Goal: Transaction & Acquisition: Obtain resource

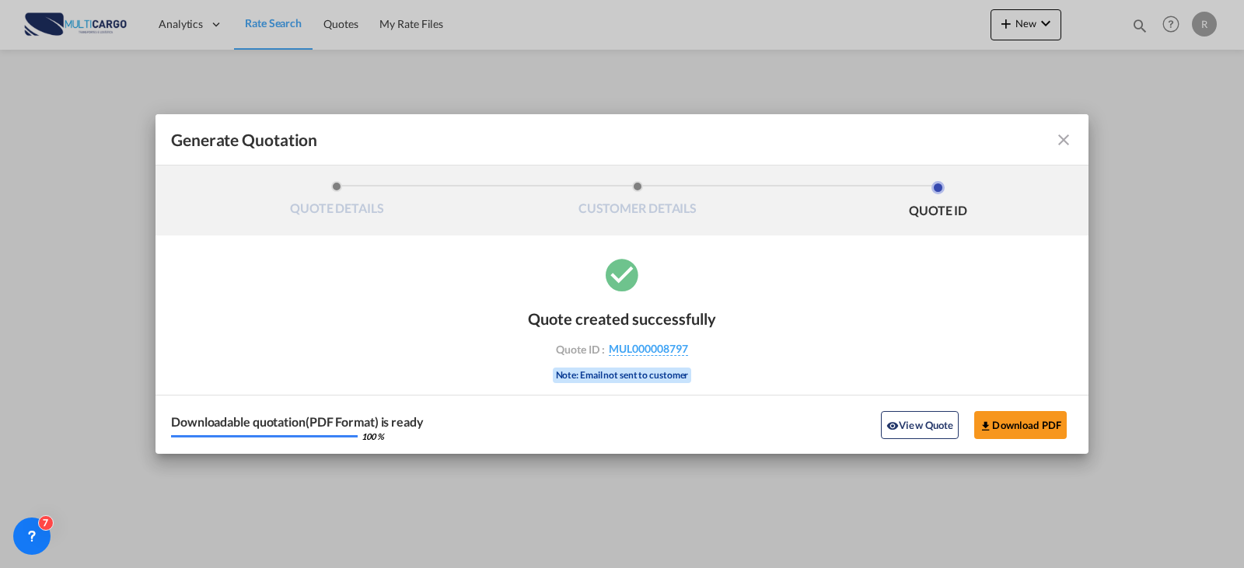
click at [1075, 140] on md-toolbar "Generate Quotation" at bounding box center [622, 139] width 933 height 51
click at [1051, 143] on div "Generate QuotationQUOTE ..." at bounding box center [1028, 140] width 90 height 19
click at [1063, 147] on md-icon "icon-close fg-AAA8AD cursor m-0" at bounding box center [1064, 140] width 19 height 19
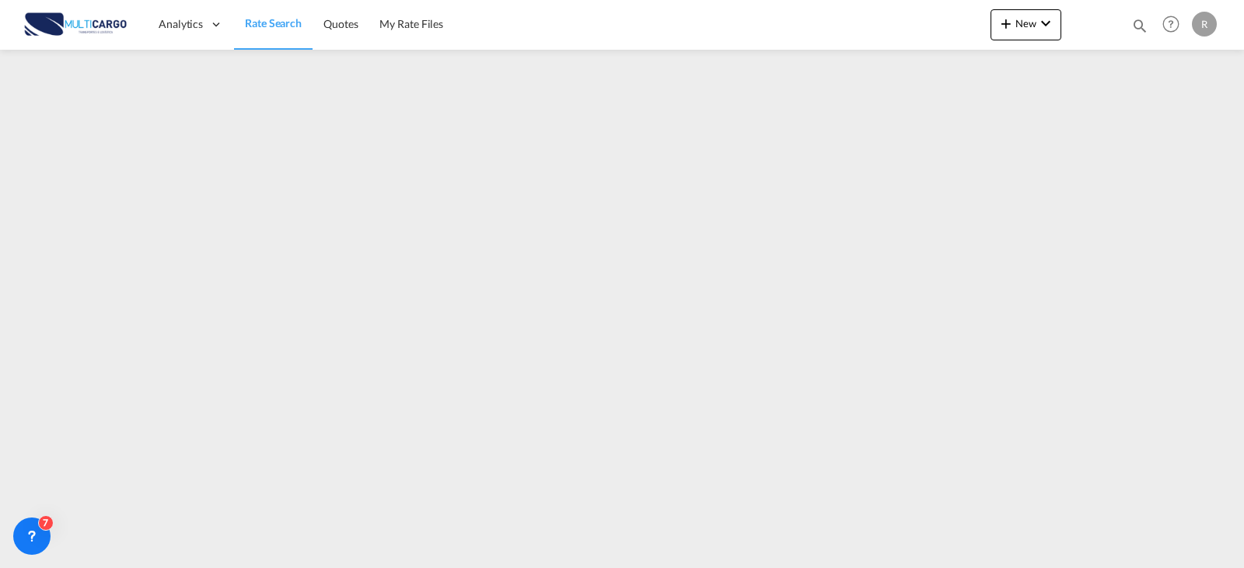
click at [1063, 147] on div "Generate Quotation QUOTE DETAILS CUSTOMER DETAILS QUOTE ID Start Date Expiry Da…" at bounding box center [622, 284] width 1244 height 568
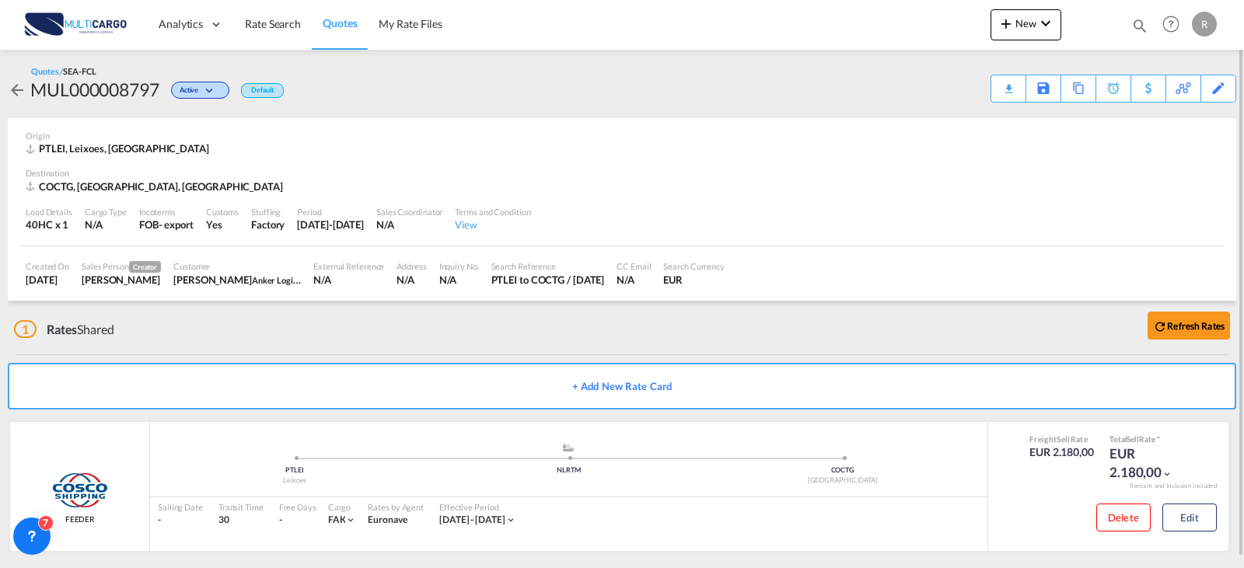
click at [17, 91] on md-icon "icon-arrow-left" at bounding box center [17, 90] width 19 height 19
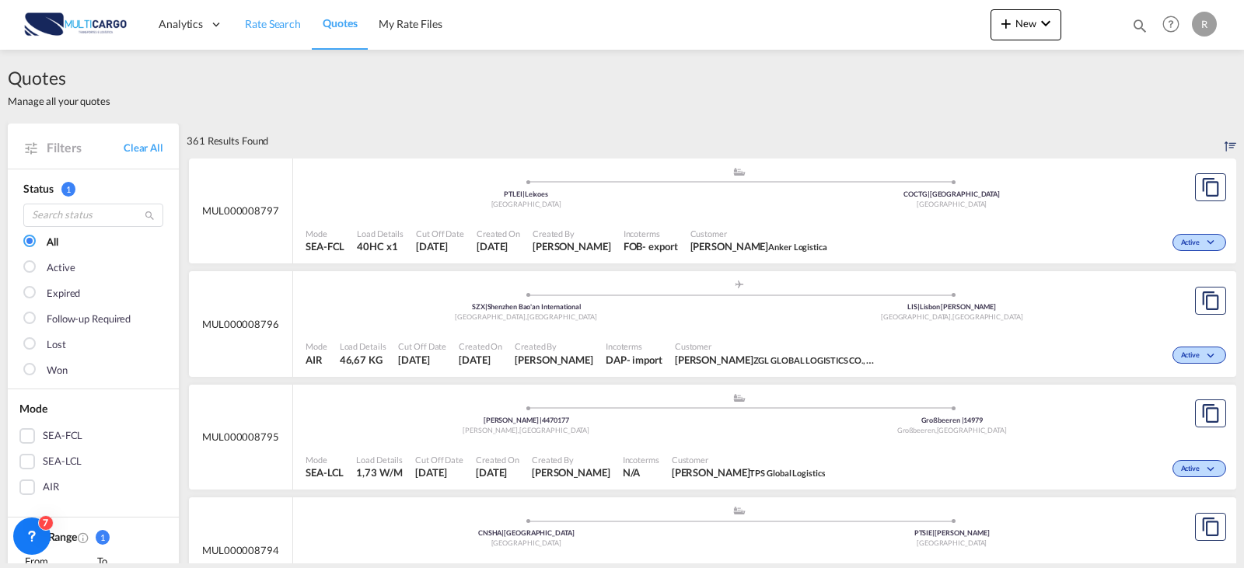
click at [266, 21] on span "Rate Search" at bounding box center [273, 23] width 56 height 13
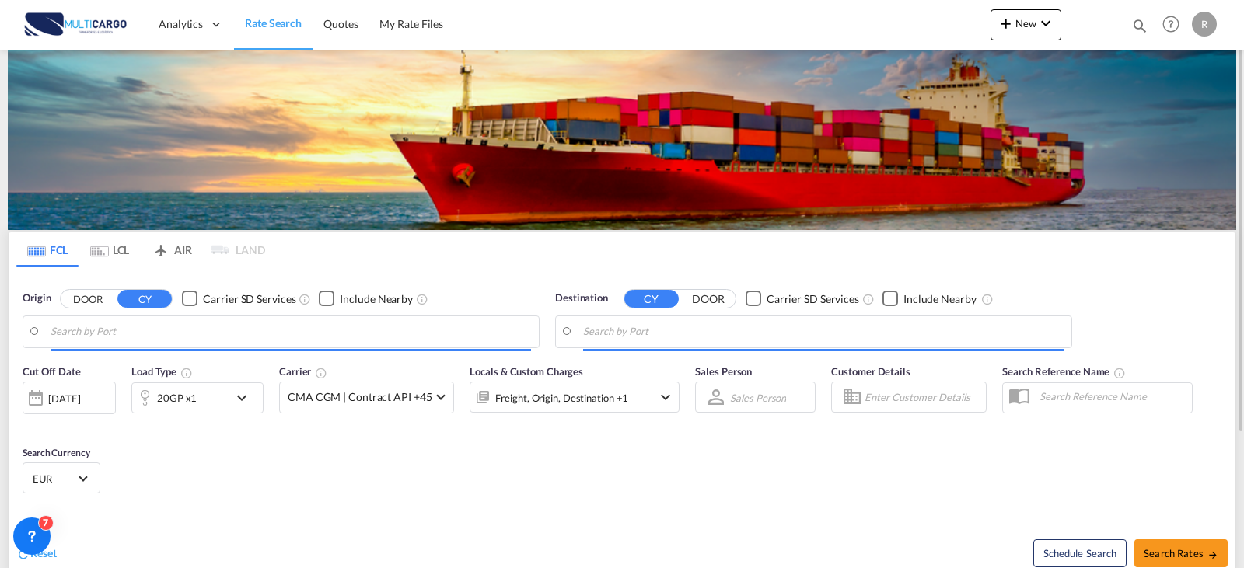
type input "Leixoes, PTLEI"
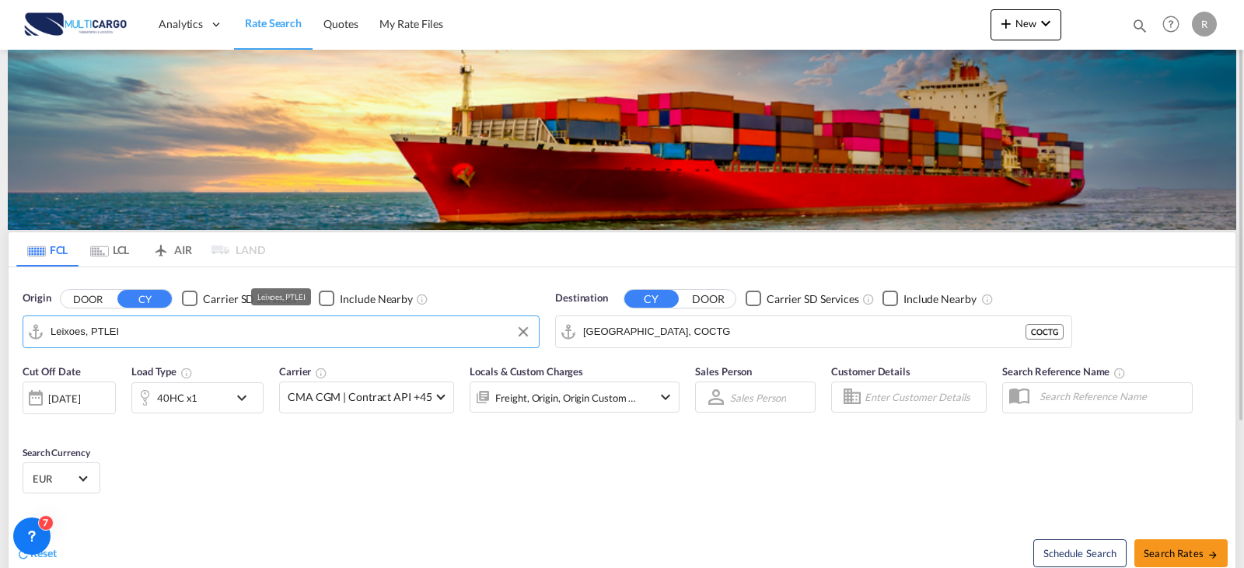
click at [240, 329] on input "Leixoes, PTLEI" at bounding box center [291, 331] width 481 height 23
click at [664, 330] on input "[GEOGRAPHIC_DATA], COCTG" at bounding box center [823, 331] width 481 height 23
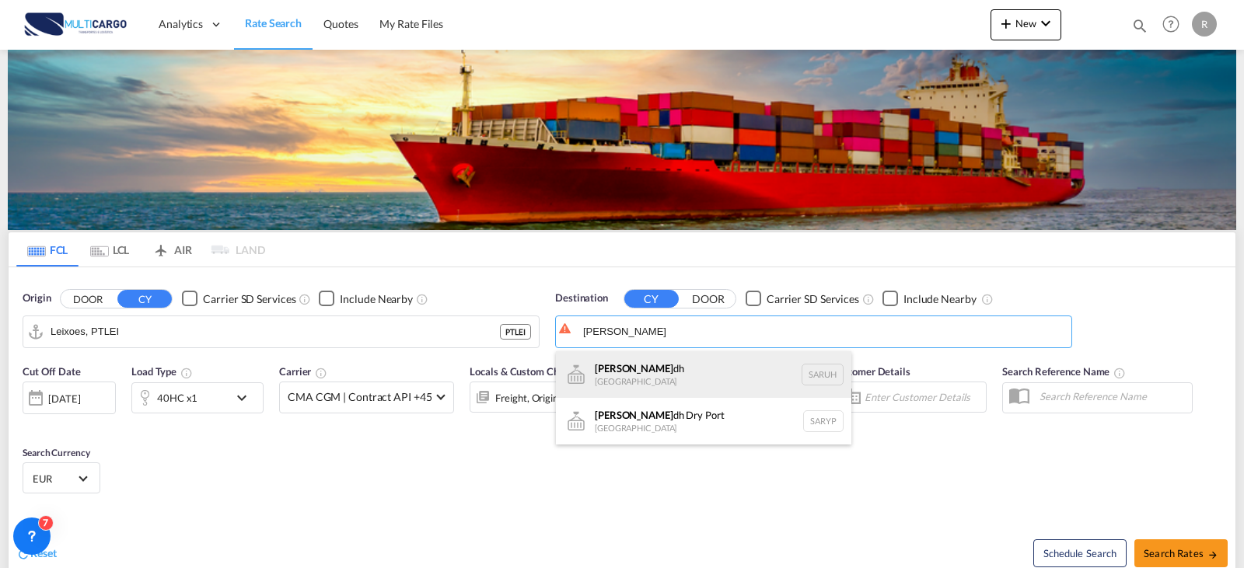
click at [660, 376] on div "[PERSON_NAME] dh [GEOGRAPHIC_DATA] [GEOGRAPHIC_DATA]" at bounding box center [704, 375] width 296 height 47
type input "[GEOGRAPHIC_DATA], [GEOGRAPHIC_DATA]"
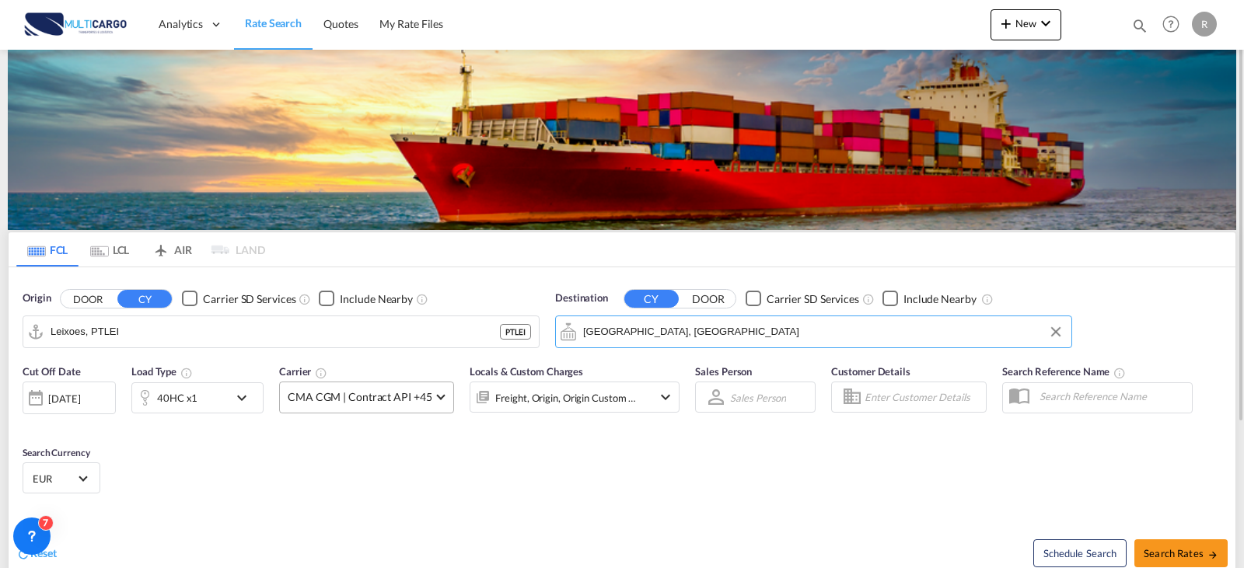
click at [403, 398] on span "CMA CGM | Contract API +45" at bounding box center [360, 398] width 144 height 16
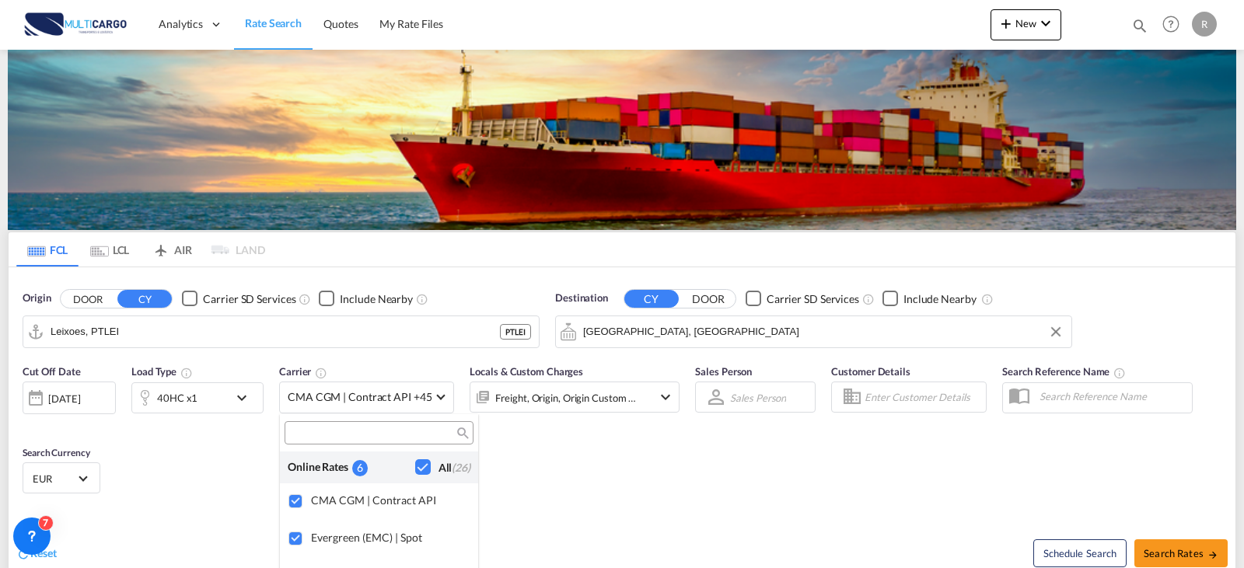
click at [184, 406] on md-backdrop at bounding box center [622, 284] width 1244 height 568
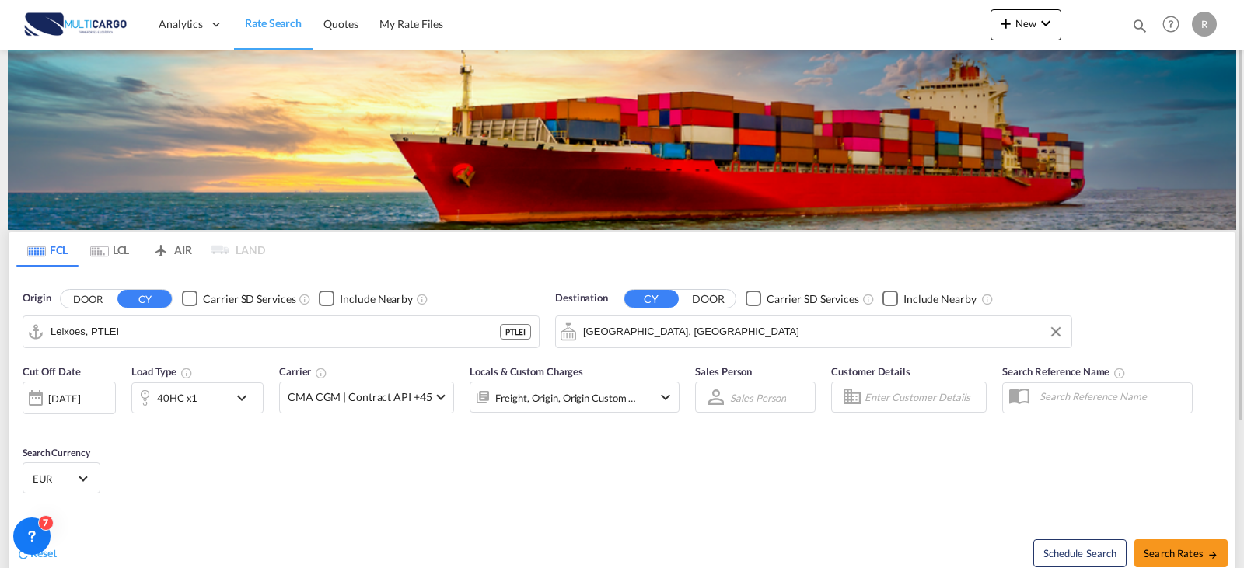
click at [208, 395] on div "40HC x1" at bounding box center [180, 398] width 96 height 31
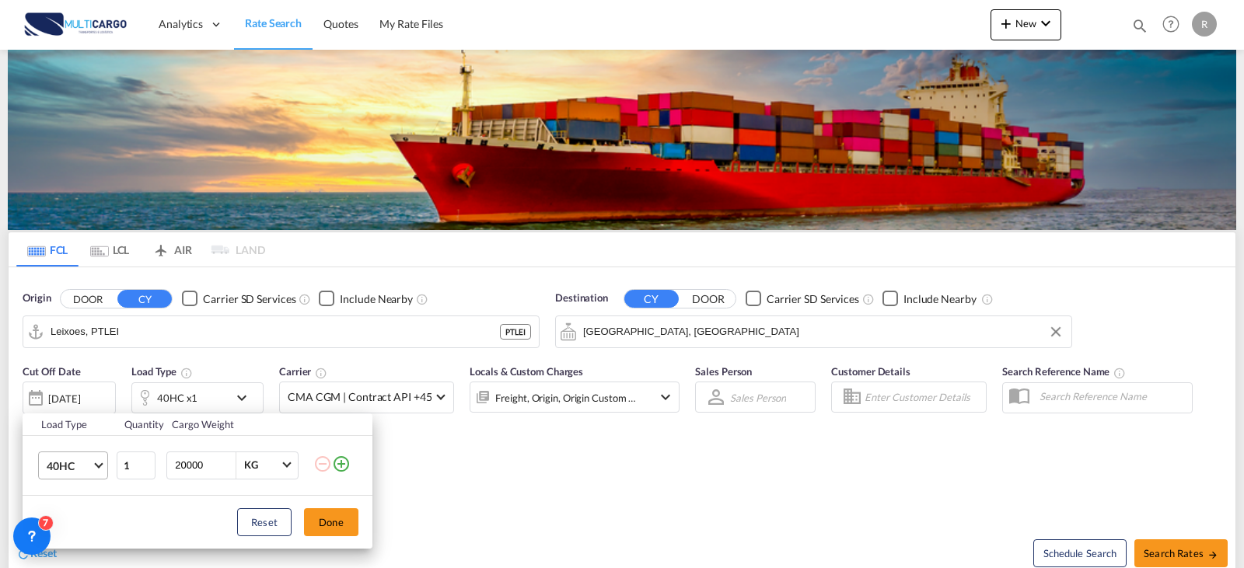
click at [87, 463] on span "40HC" at bounding box center [69, 467] width 45 height 16
click at [92, 378] on md-option "20GP" at bounding box center [87, 380] width 106 height 37
click at [312, 515] on button "Done" at bounding box center [331, 523] width 54 height 28
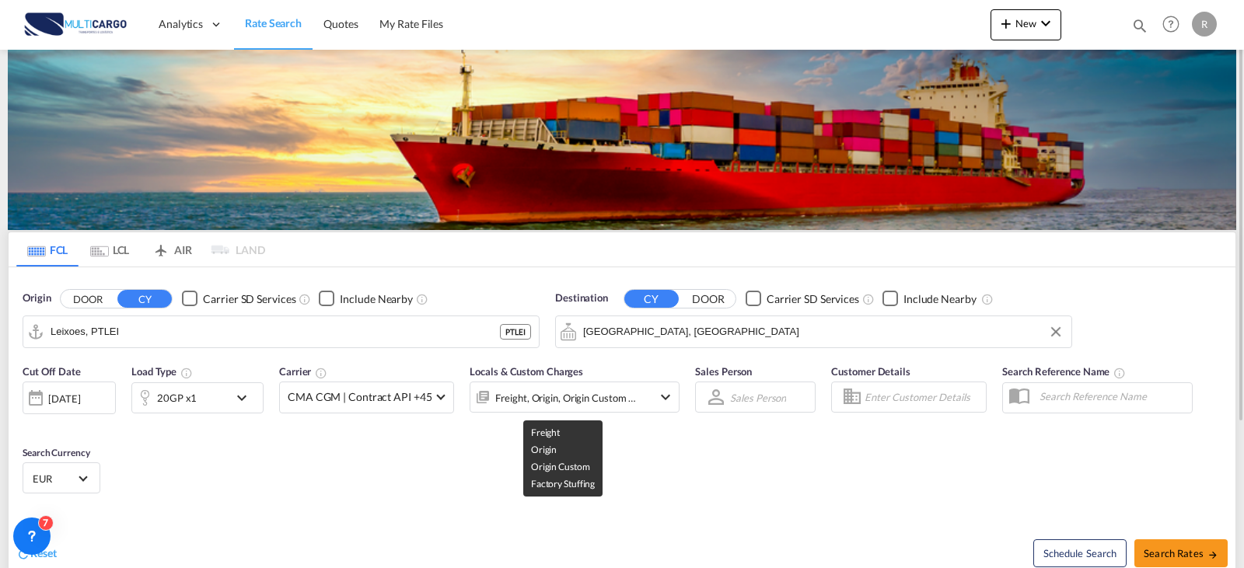
click at [603, 399] on div "Freight, Origin, Origin Custom +1" at bounding box center [566, 398] width 142 height 22
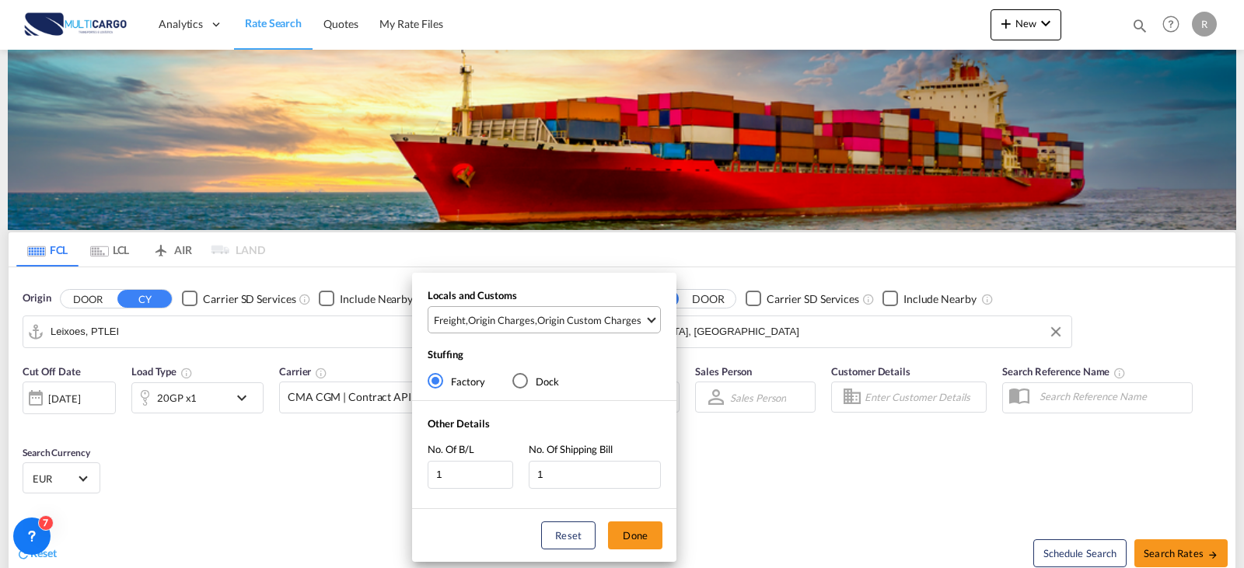
click at [642, 317] on span "Freight , Origin Charges , Origin Custom Charges" at bounding box center [539, 320] width 211 height 14
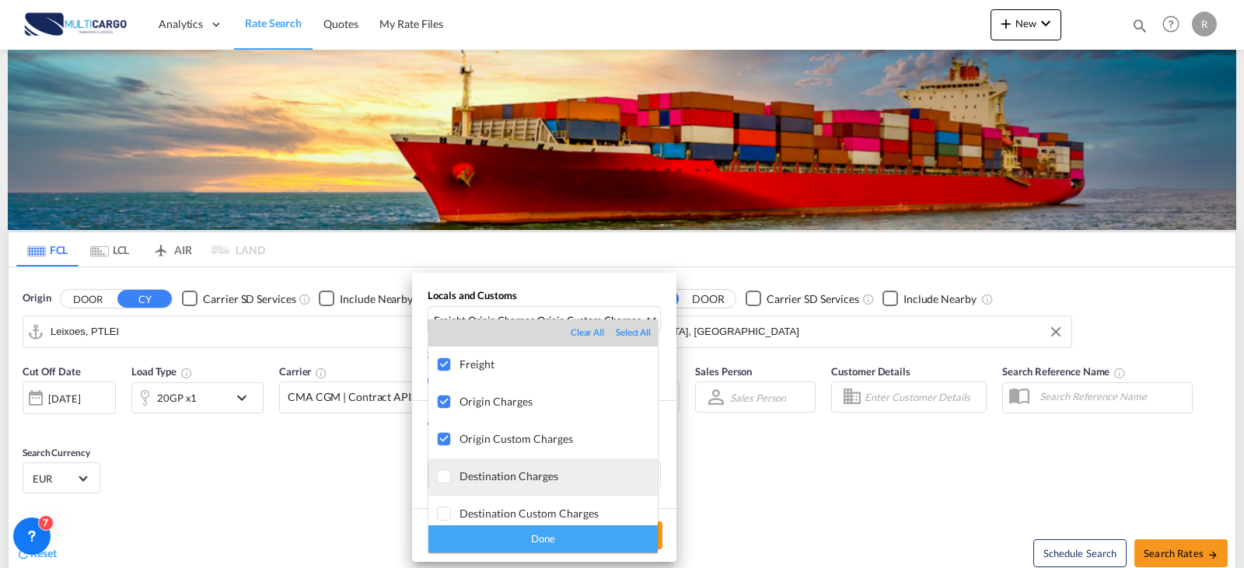
click at [526, 479] on div "Destination Charges" at bounding box center [559, 476] width 198 height 13
click at [583, 551] on div "Done" at bounding box center [543, 539] width 229 height 27
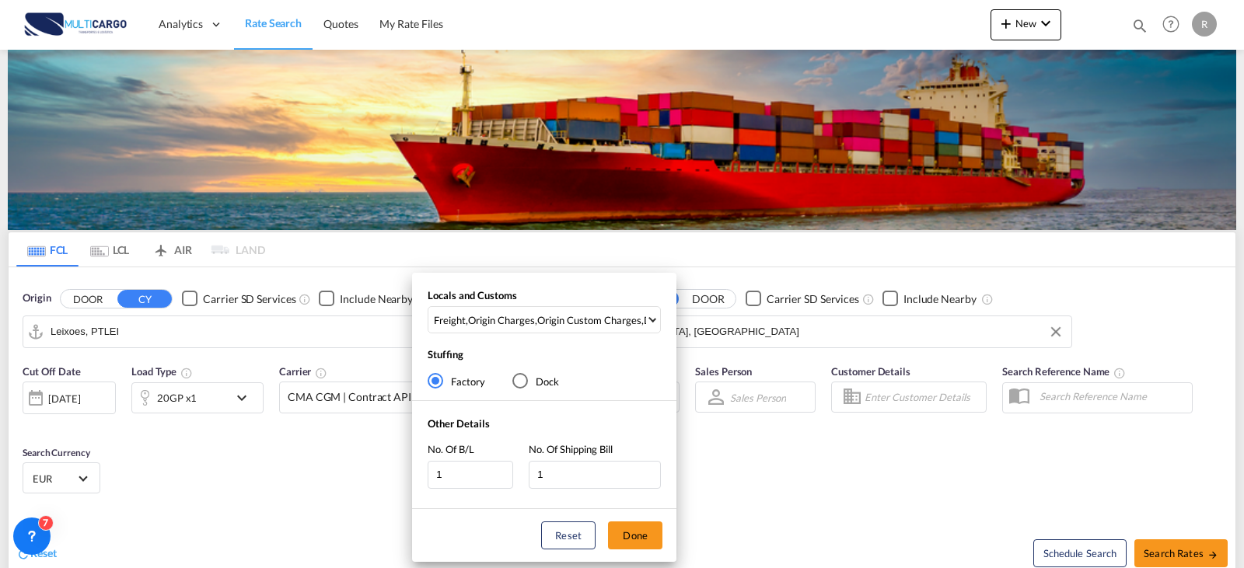
click at [1162, 555] on div "Locals and Customs Freight , Origin Charges , Origin Custom Charges , Destinati…" at bounding box center [622, 284] width 1244 height 568
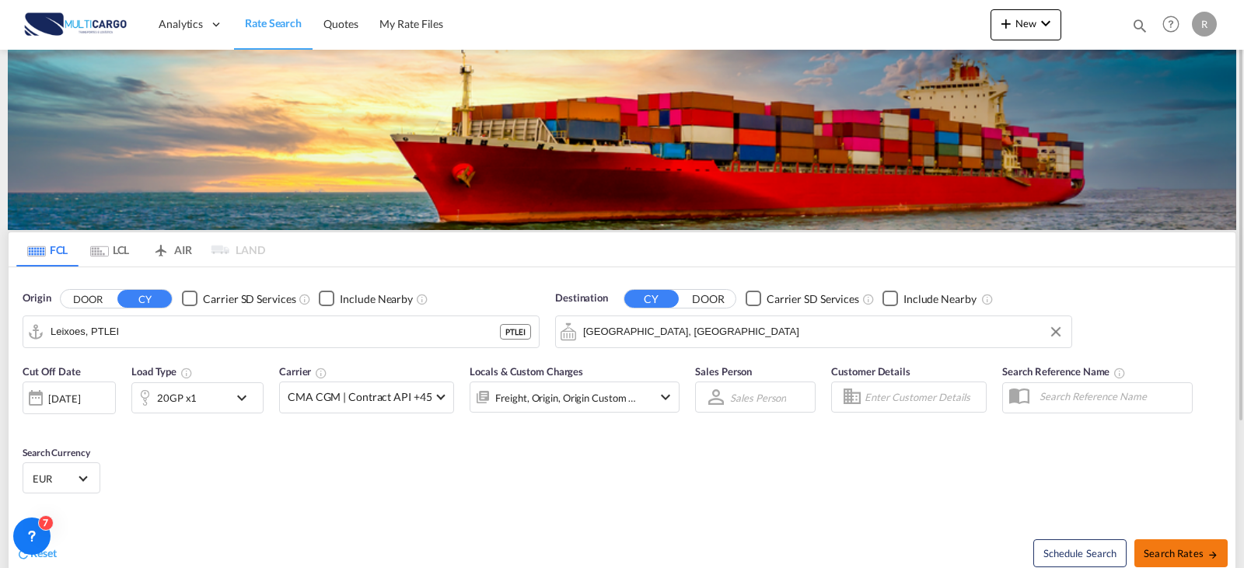
click at [1189, 551] on span "Search Rates" at bounding box center [1181, 553] width 75 height 12
type input "PTLEI to SARUH / [DATE]"
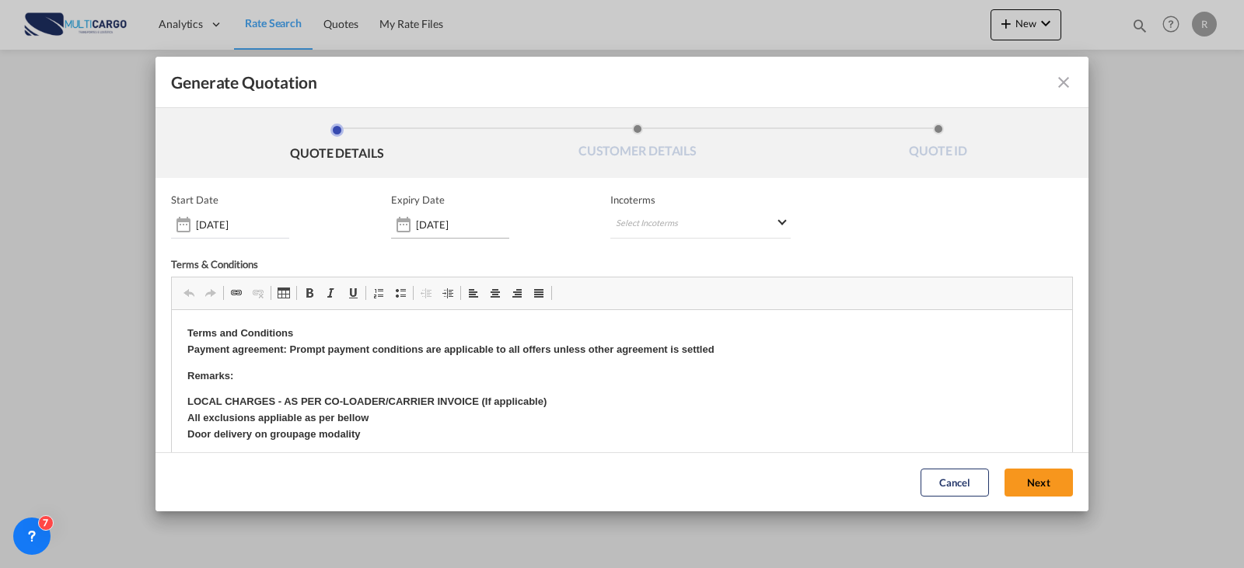
click at [417, 219] on input "[DATE]" at bounding box center [462, 225] width 93 height 12
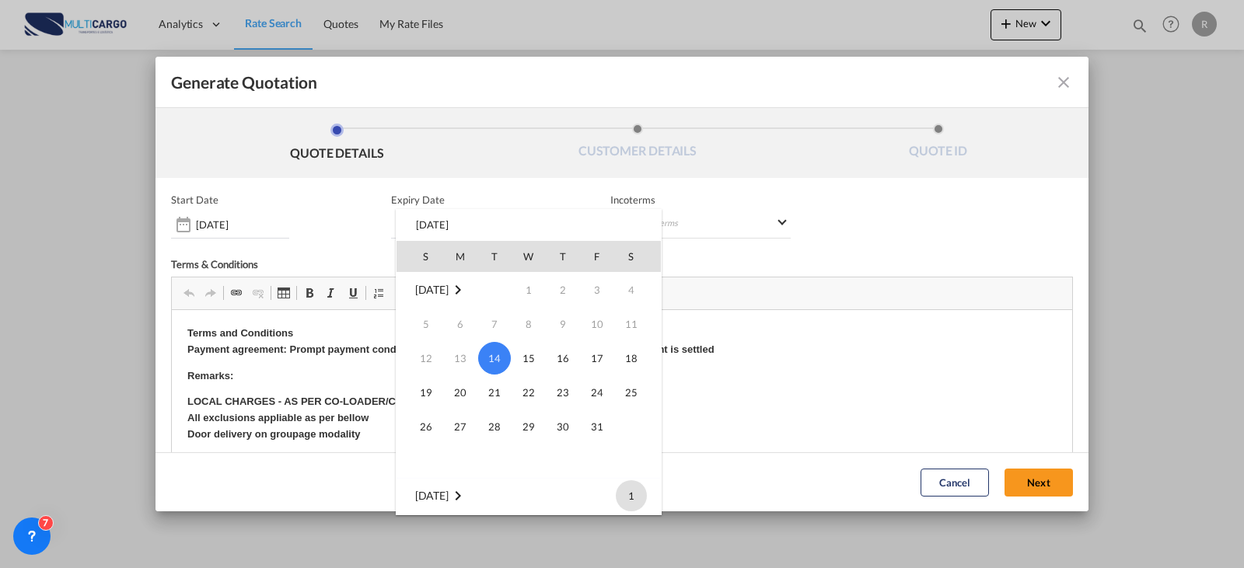
scroll to position [78, 0]
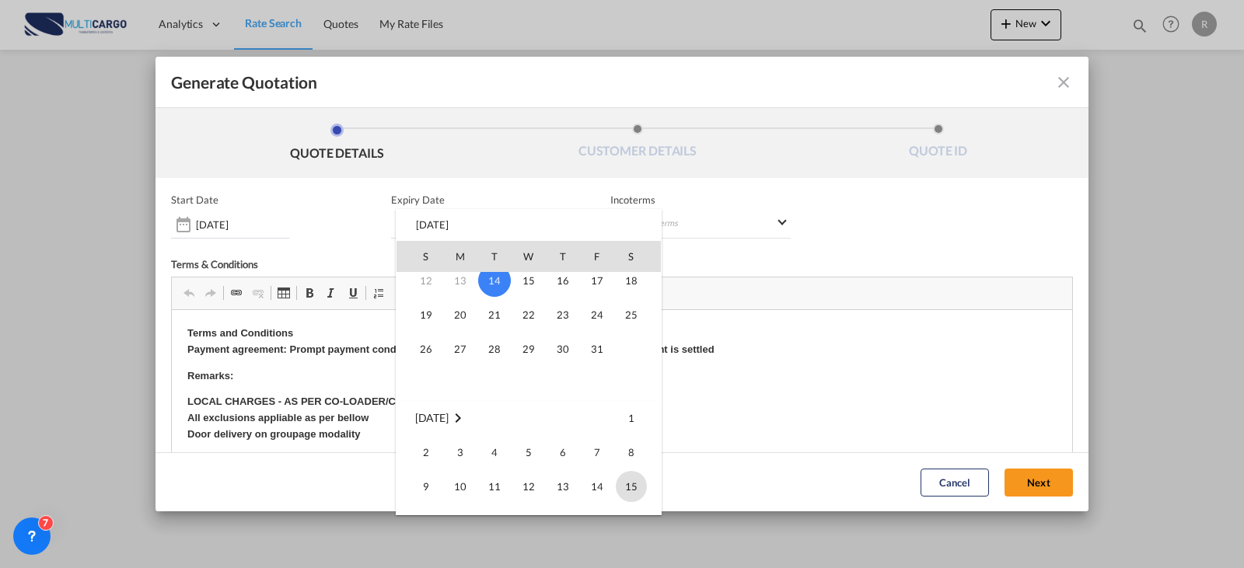
click at [638, 479] on span "15" at bounding box center [631, 486] width 31 height 31
type input "[DATE]"
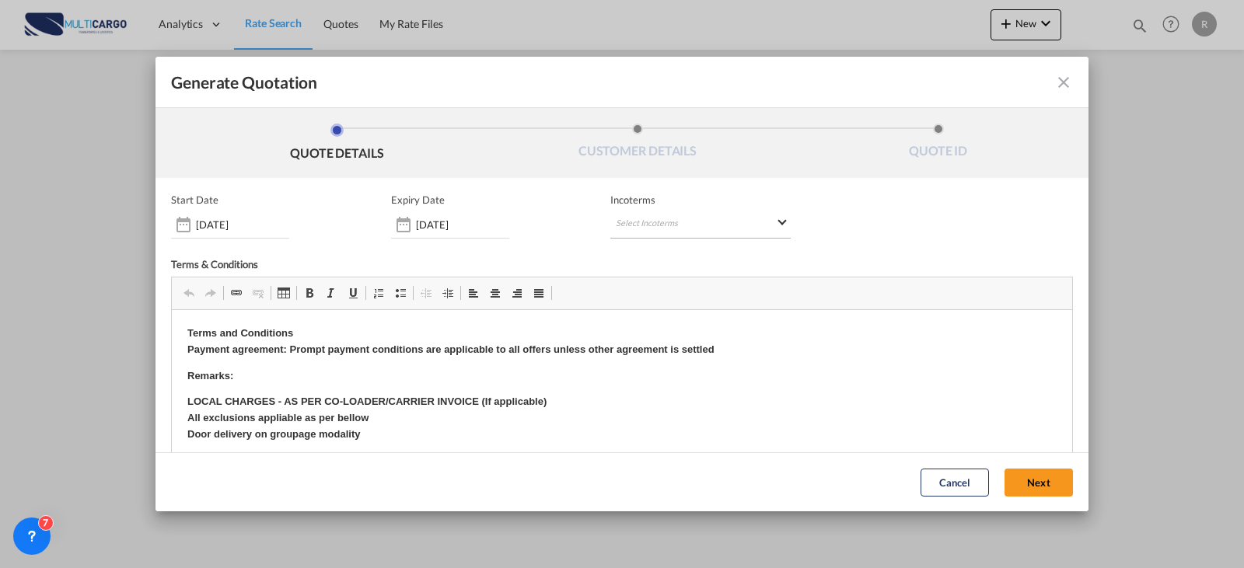
click at [704, 230] on md-select "Select Incoterms EXW - import Ex Works FAS - export Free Alongside Ship DAP - i…" at bounding box center [700, 225] width 180 height 28
type md-option "[object Object]"
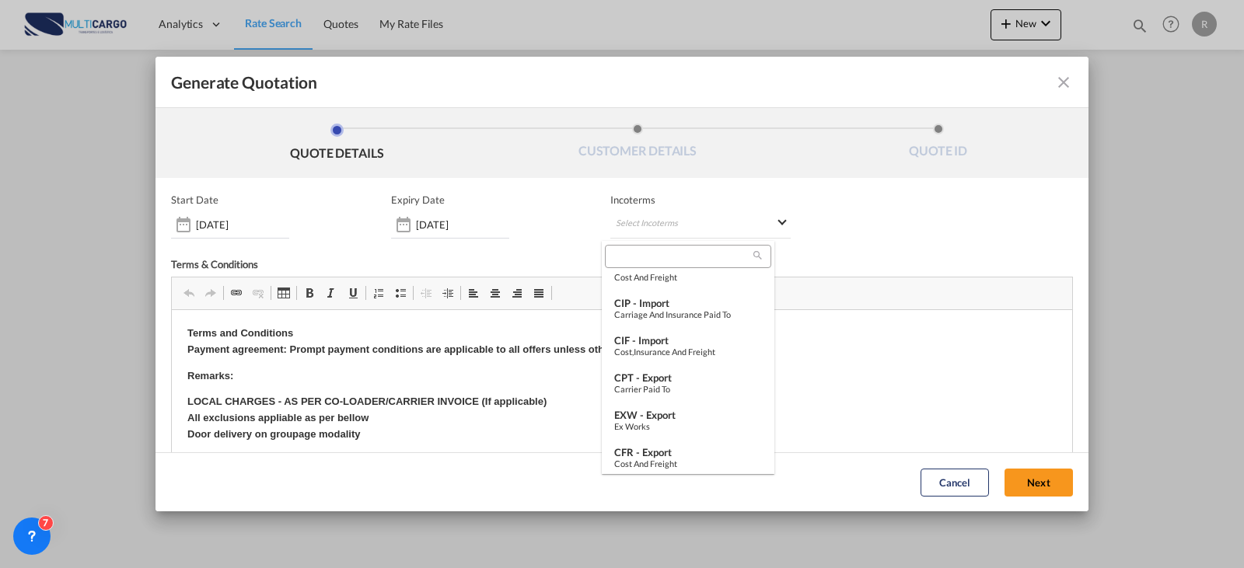
scroll to position [544, 0]
click at [674, 348] on div "Ex Works" at bounding box center [688, 349] width 148 height 10
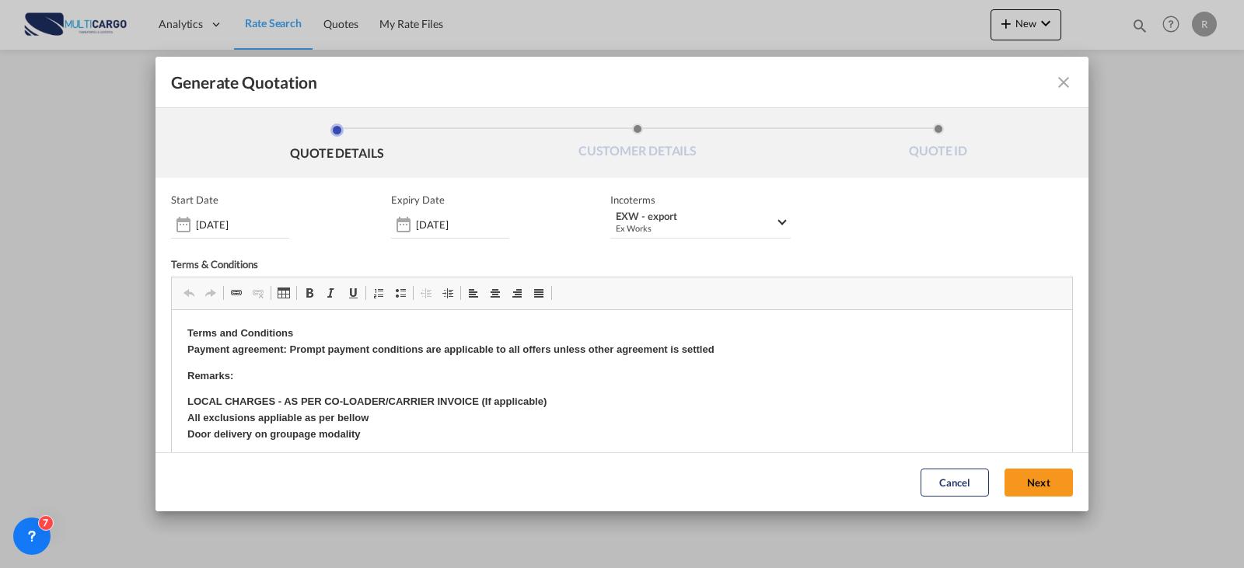
click at [1010, 479] on button "Next" at bounding box center [1039, 483] width 68 height 28
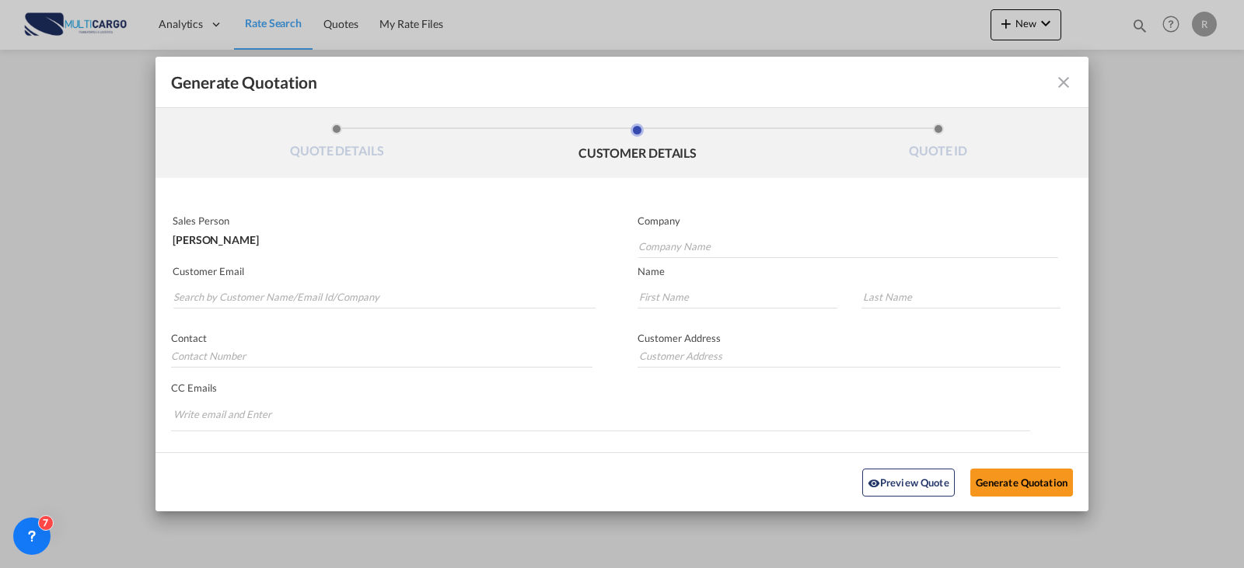
click at [426, 275] on p "Customer Email" at bounding box center [384, 271] width 423 height 12
click at [419, 290] on input "Search by Customer Name/Email Id/Company" at bounding box center [384, 296] width 422 height 23
click at [254, 293] on input "ss" at bounding box center [384, 296] width 422 height 23
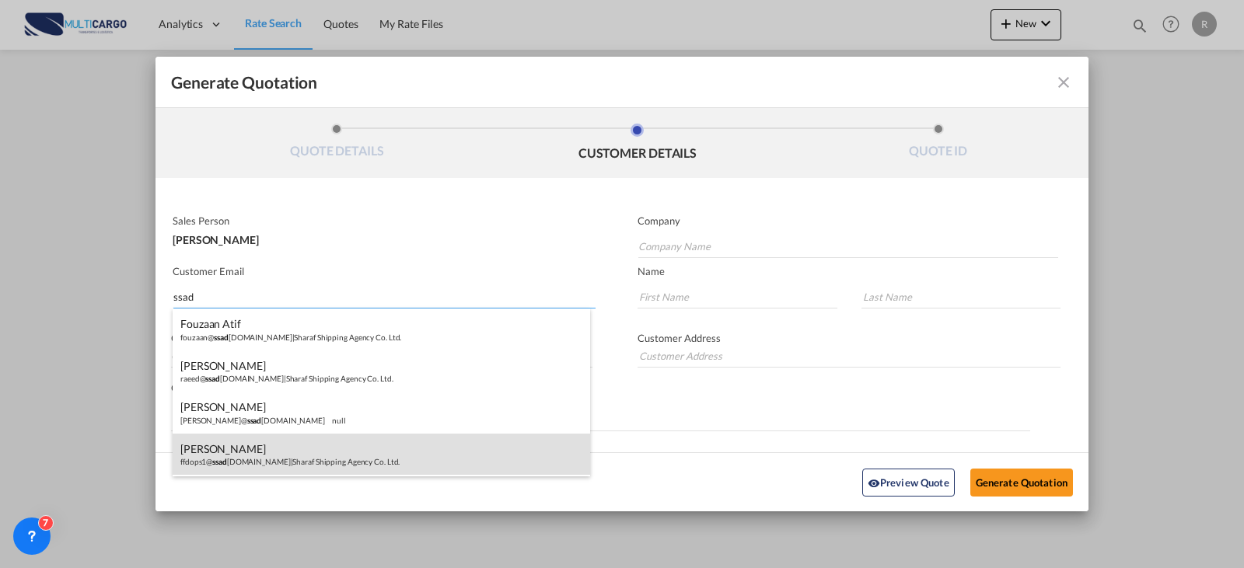
type input "ssad"
click at [289, 449] on div "[PERSON_NAME] ffdops1@ ssad [DOMAIN_NAME] | Sharaf Shipping Agency Co. Ltd." at bounding box center [382, 455] width 418 height 42
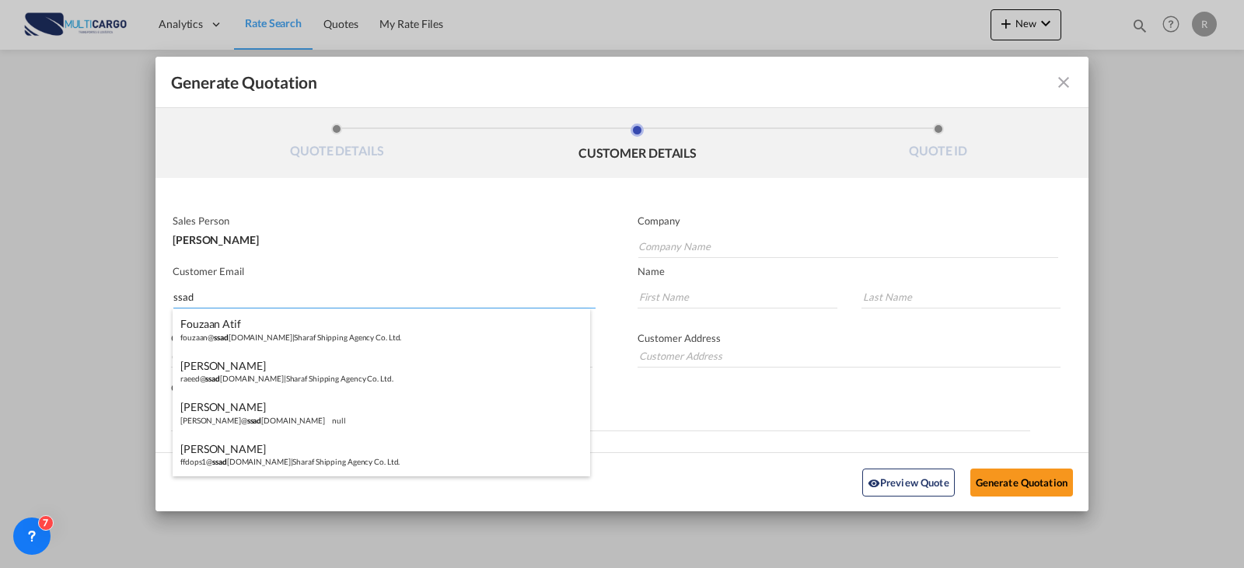
type input "Sharaf Shipping Agency Co. Ltd."
type input "[EMAIL_ADDRESS][DOMAIN_NAME]"
type input "[DEMOGRAPHIC_DATA]"
type input "Farooq"
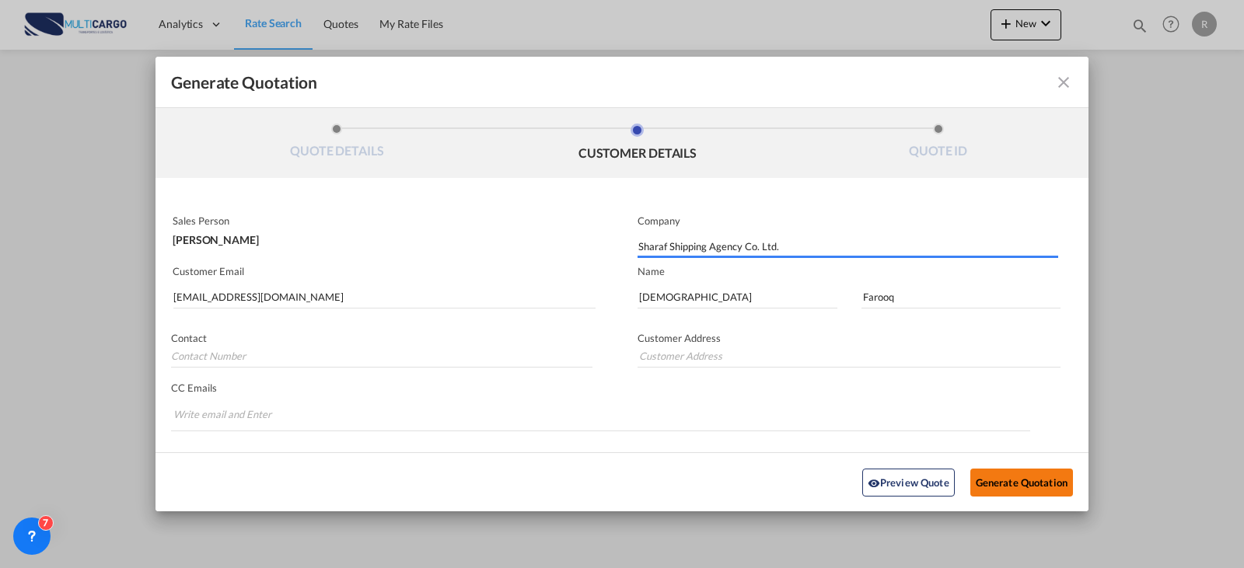
click at [1014, 484] on button "Generate Quotation" at bounding box center [1022, 482] width 103 height 28
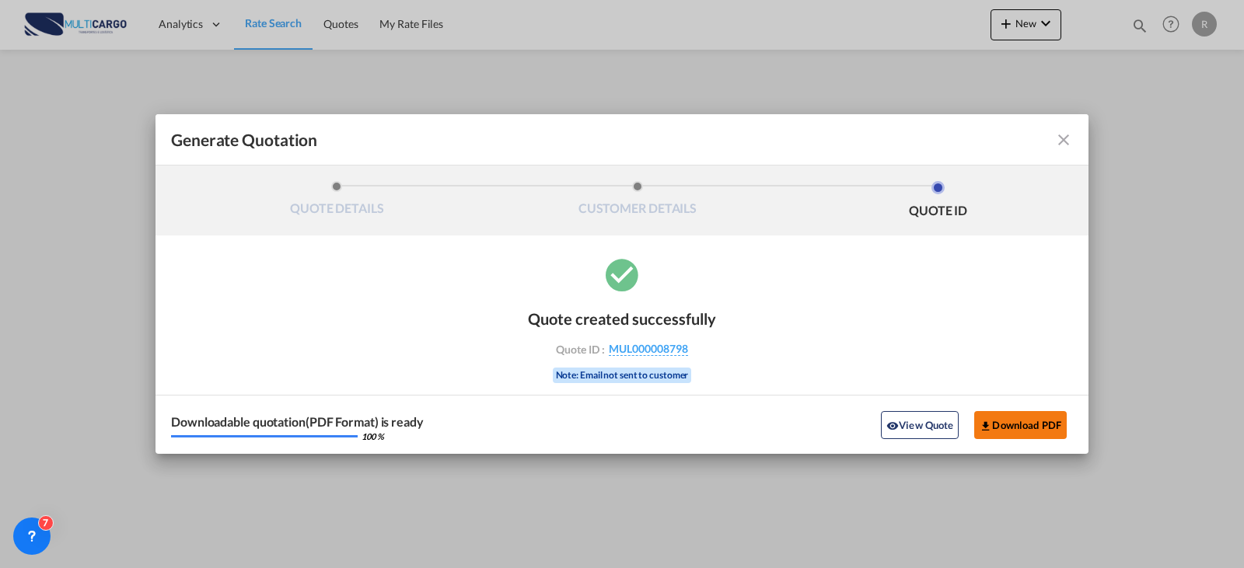
click at [1013, 428] on button "Download PDF" at bounding box center [1020, 425] width 93 height 28
